Goal: Information Seeking & Learning: Check status

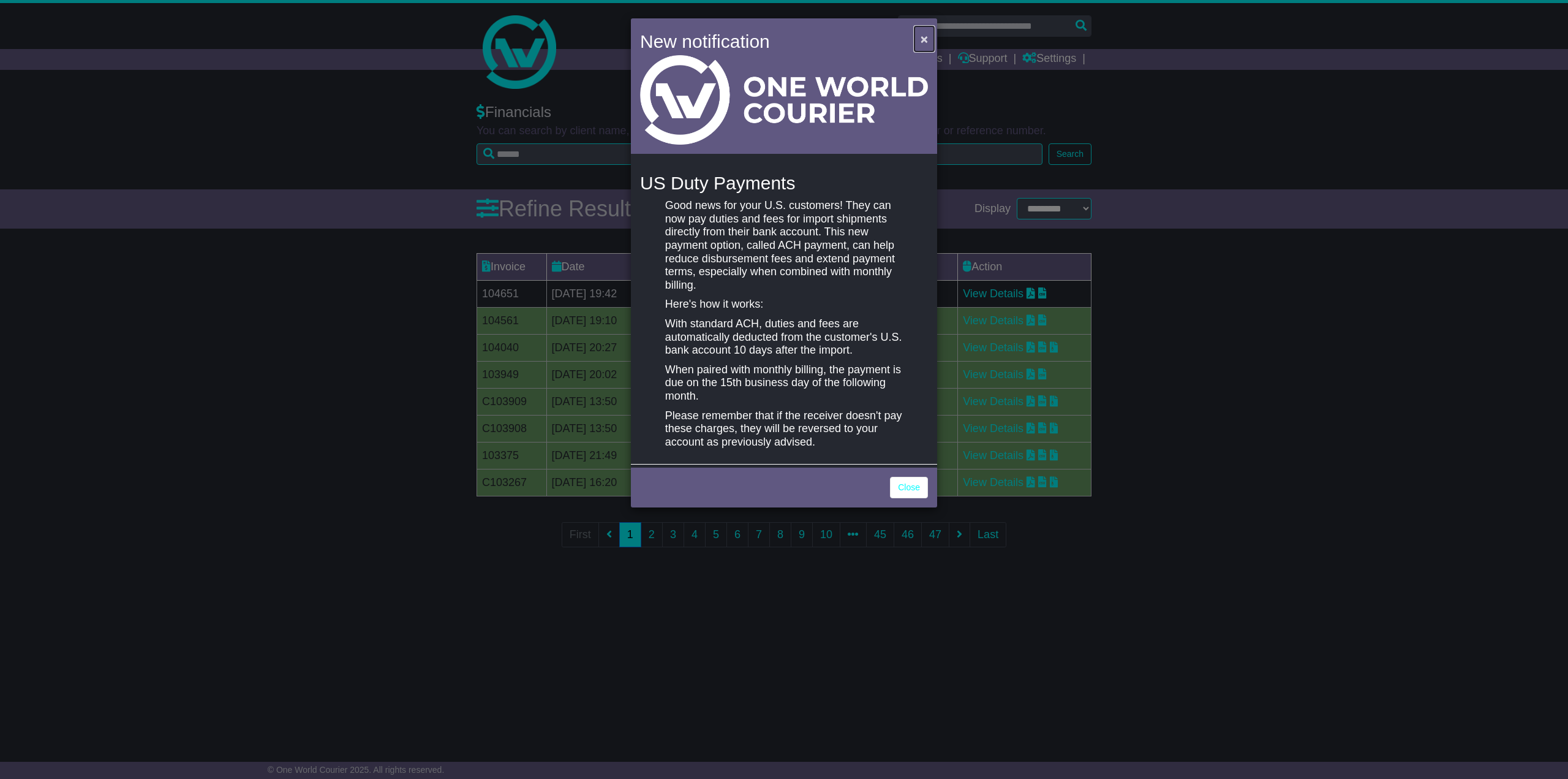
click at [919, 39] on button "×" at bounding box center [924, 39] width 20 height 25
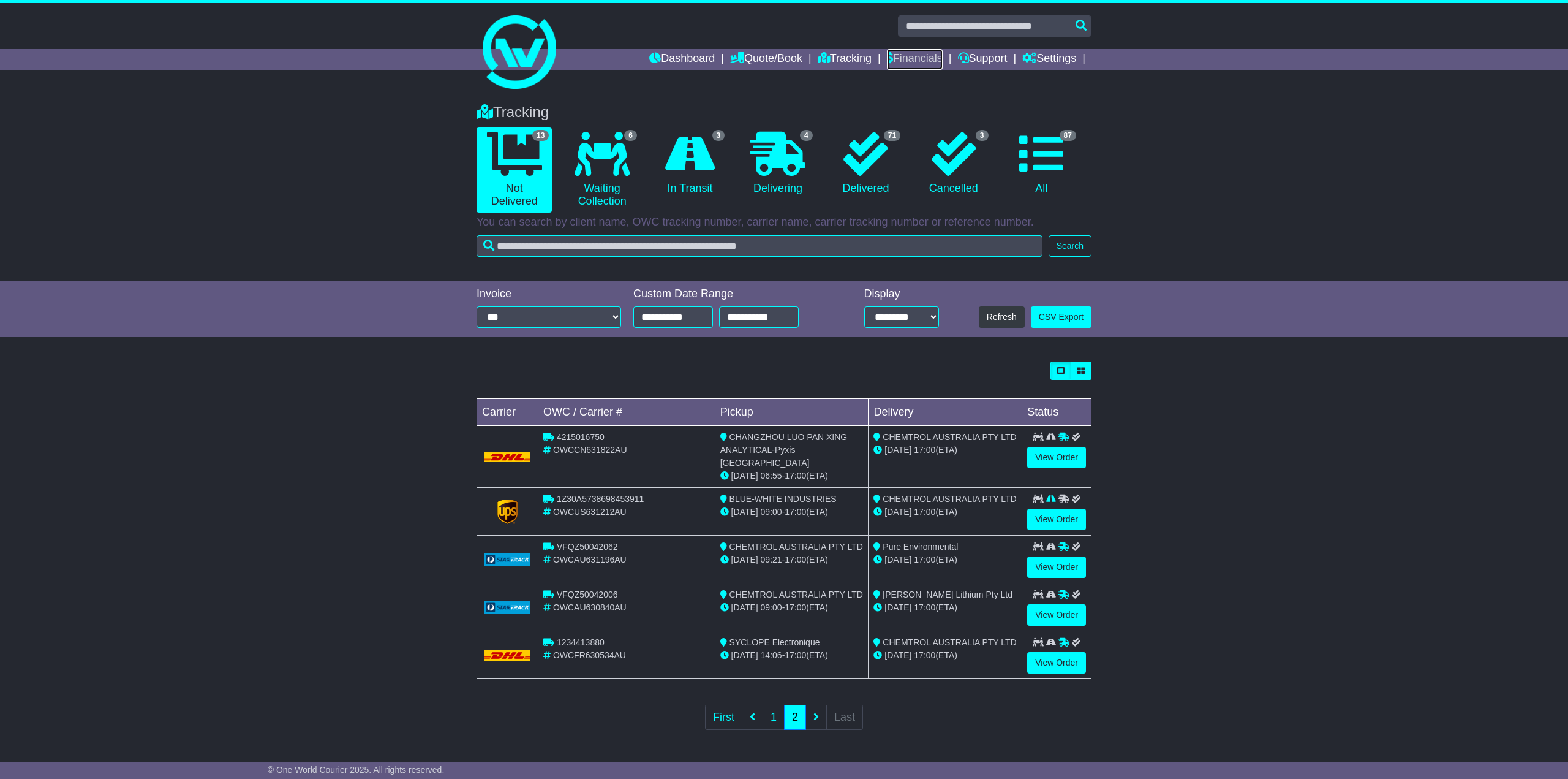
click at [907, 61] on link "Financials" at bounding box center [915, 59] width 56 height 21
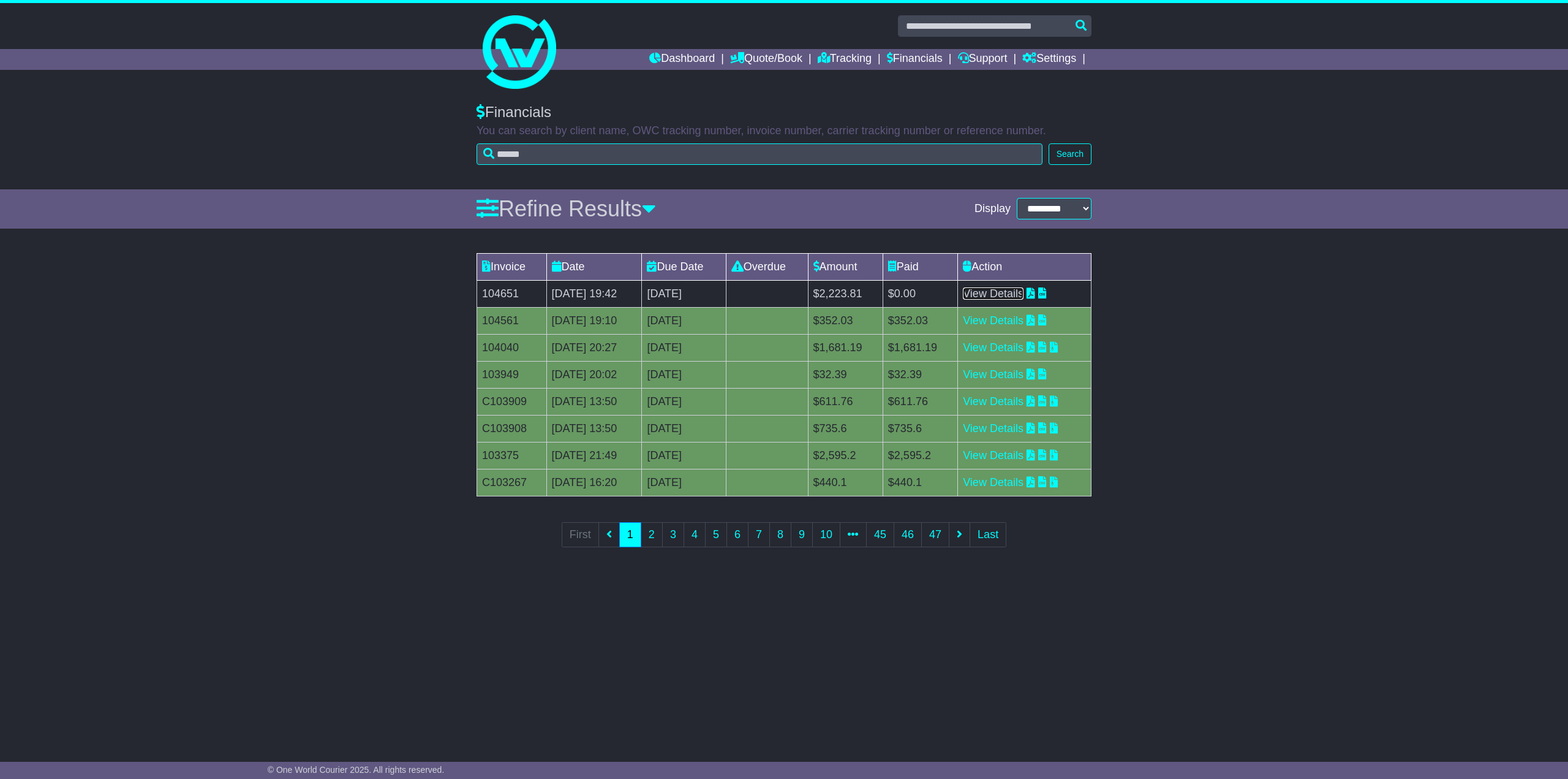
click at [1022, 295] on link "View Details" at bounding box center [993, 294] width 61 height 12
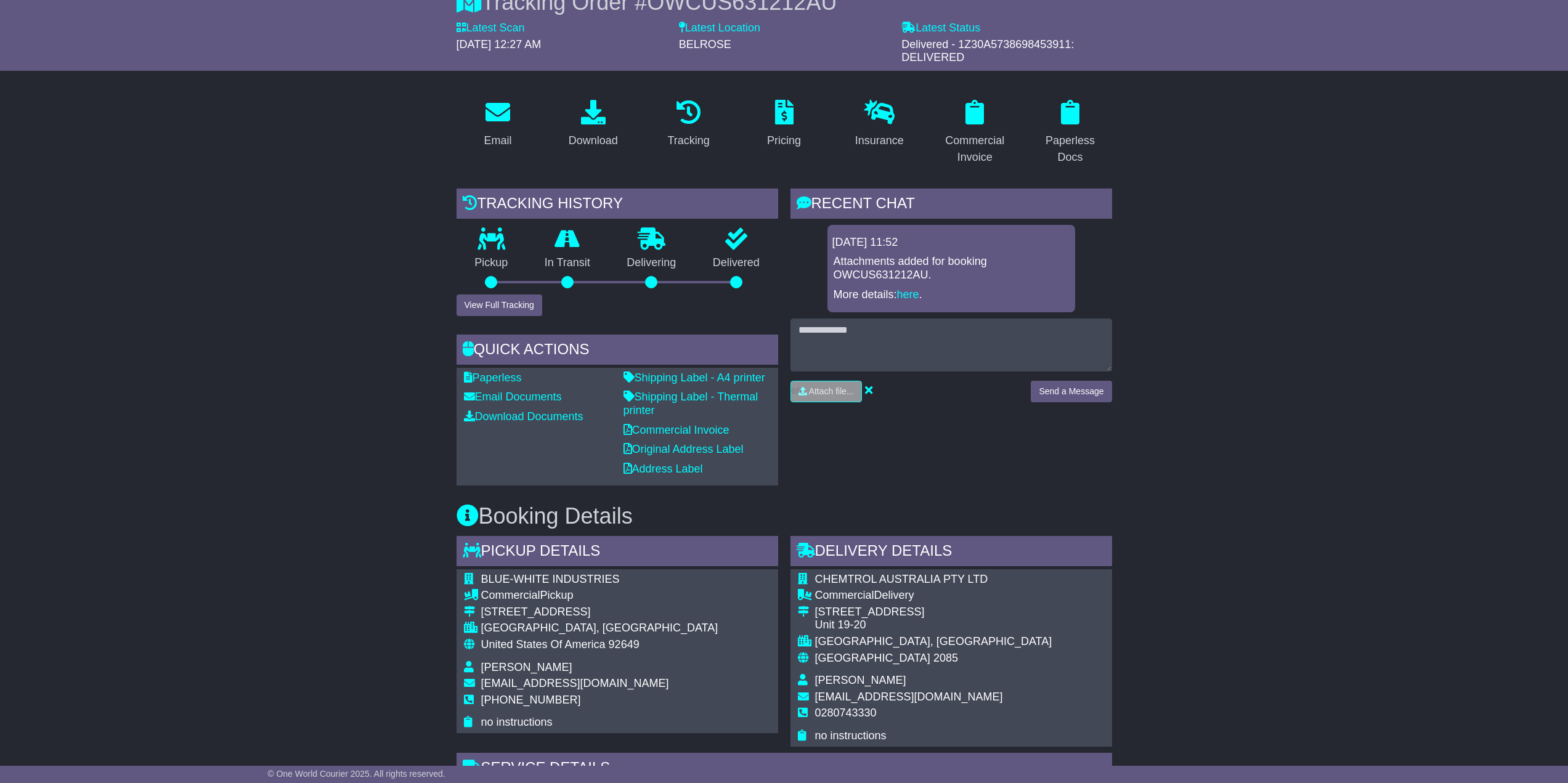
scroll to position [84, 0]
